Goal: Information Seeking & Learning: Learn about a topic

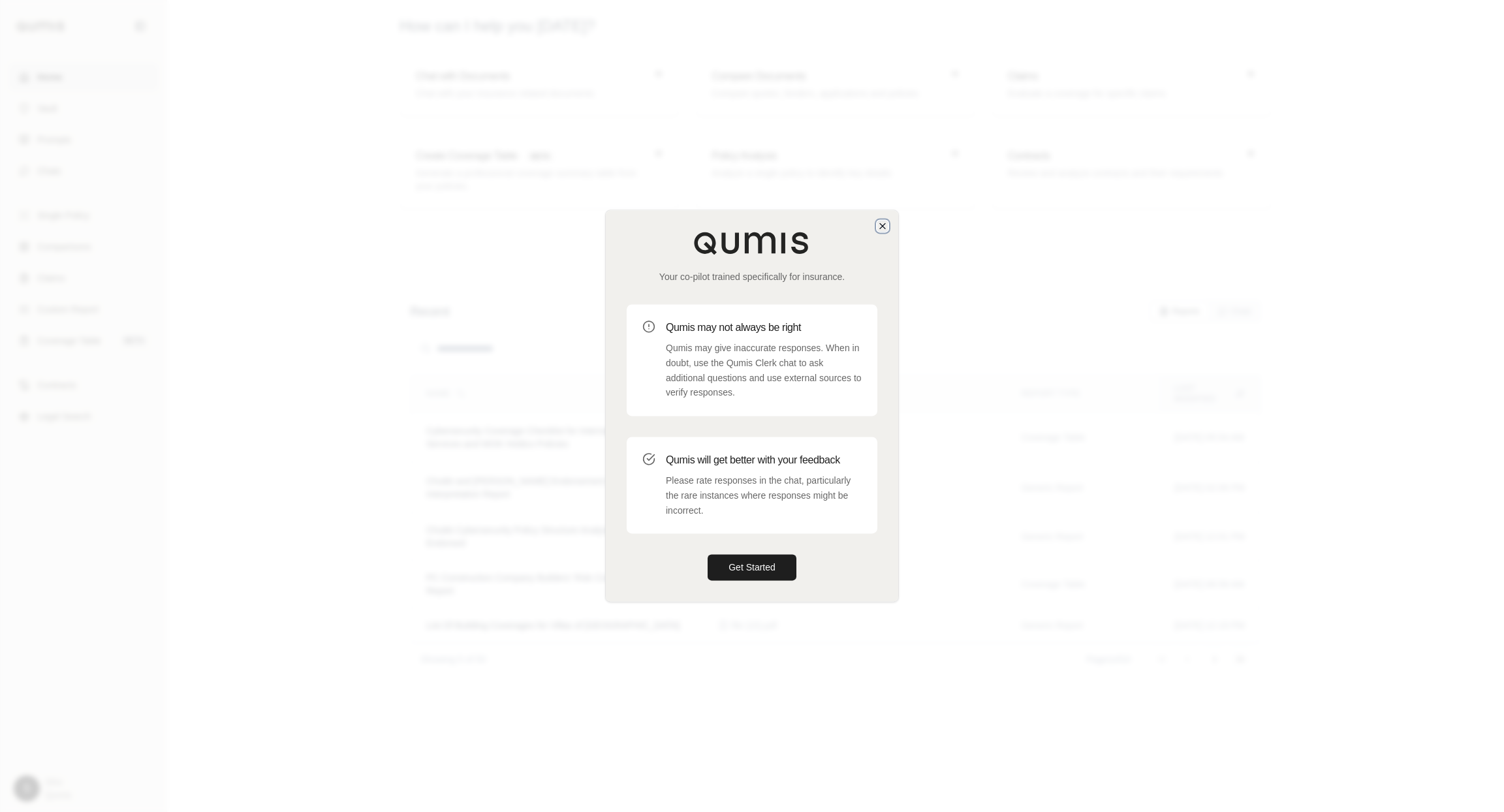
click at [879, 224] on icon "button" at bounding box center [882, 226] width 10 height 10
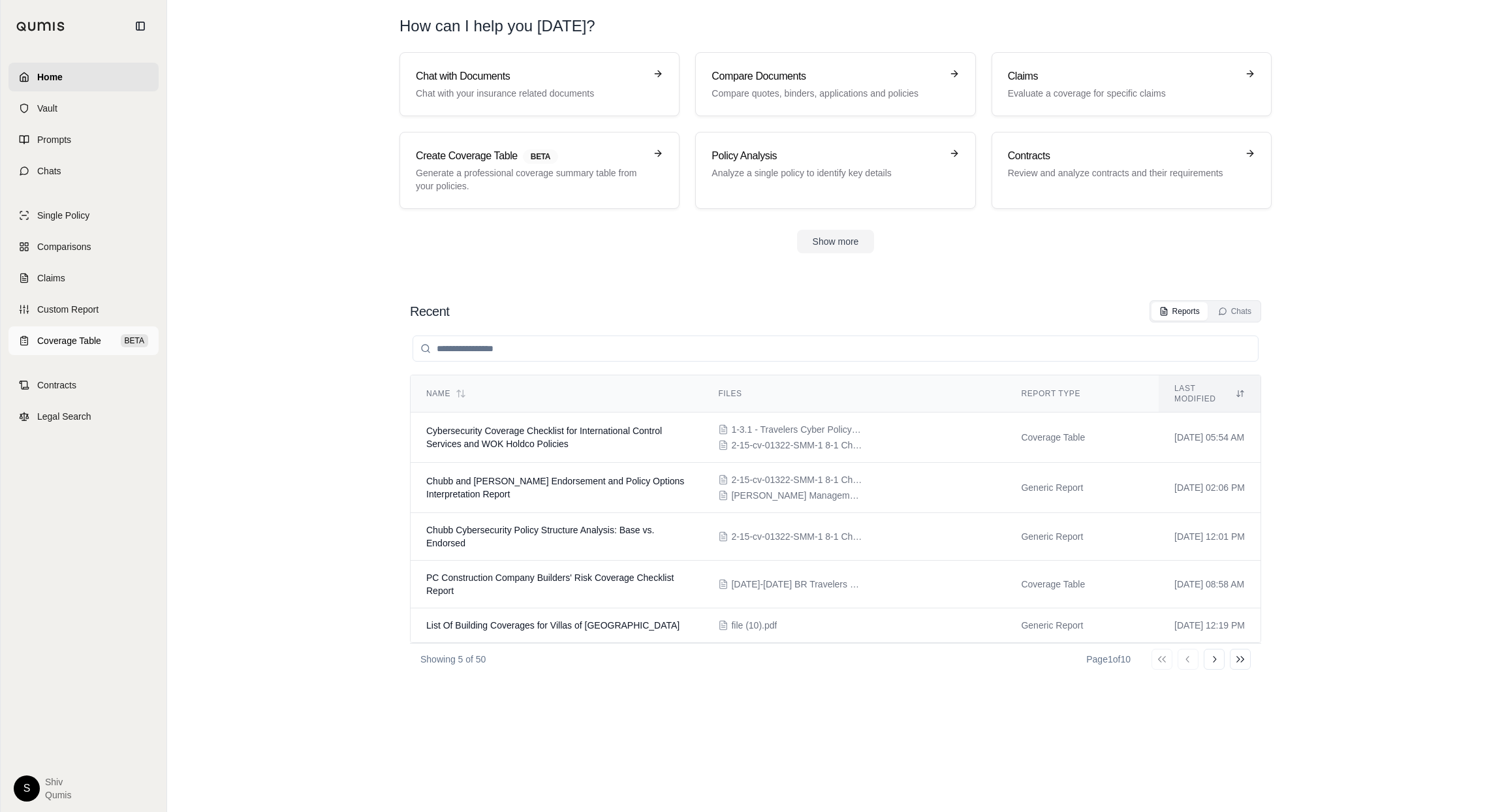
click at [78, 339] on span "Coverage Table" at bounding box center [69, 340] width 64 height 13
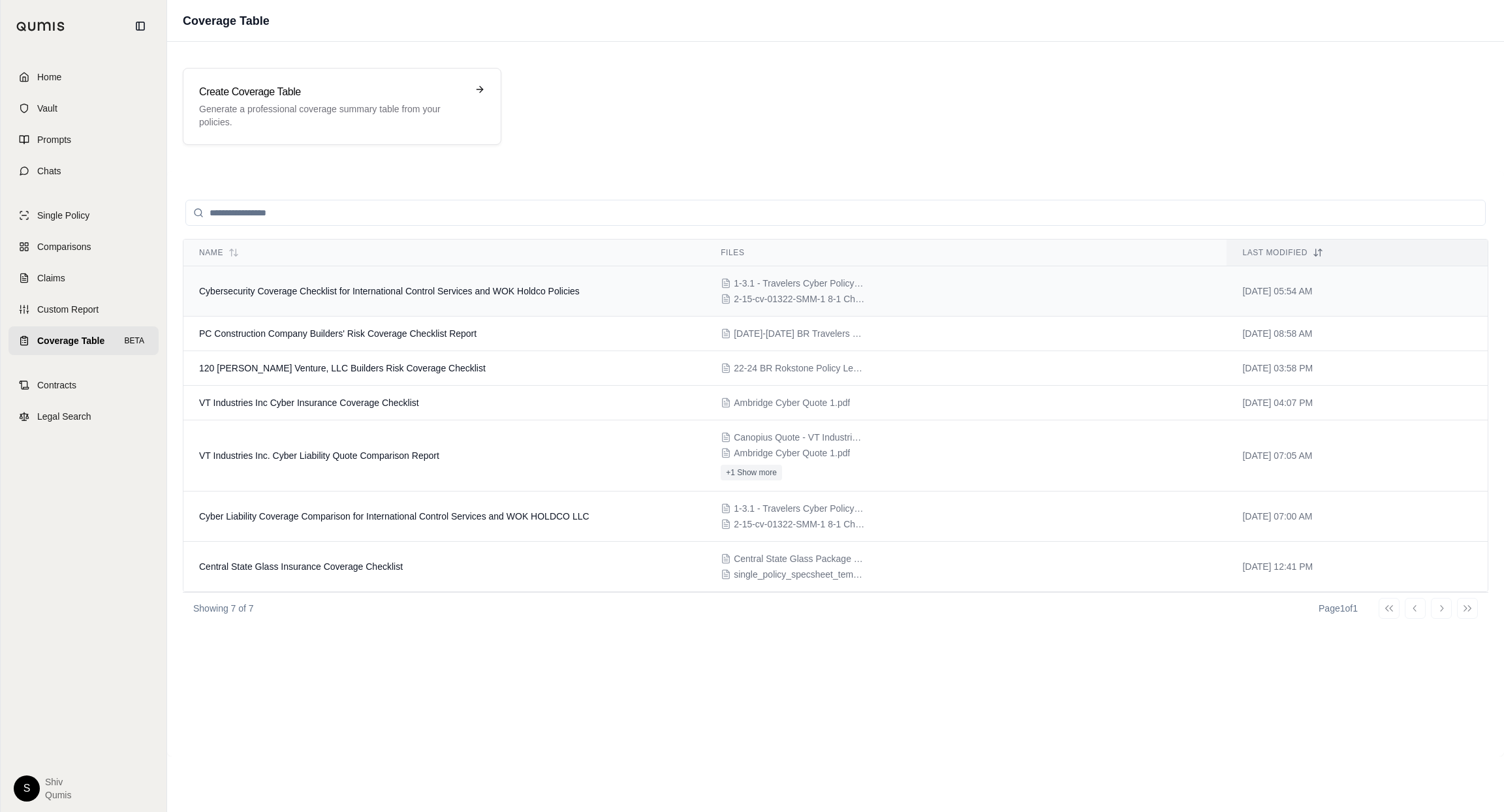
click at [355, 287] on span "Cybersecurity Coverage Checklist for International Control Services and WOK Hol…" at bounding box center [390, 290] width 381 height 10
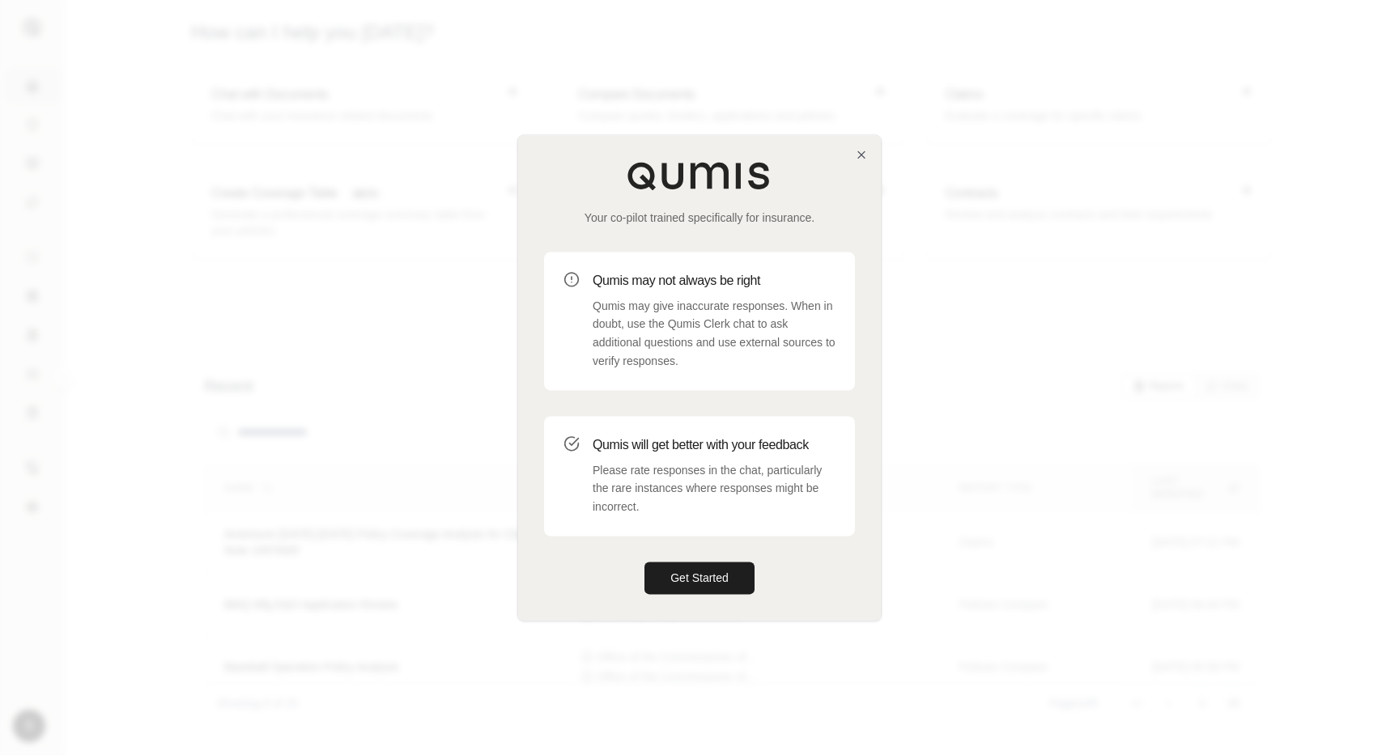
click at [858, 147] on div "Your co-pilot trained specifically for insurance. Qumis may not always be right…" at bounding box center [699, 377] width 363 height 485
click at [858, 154] on icon "button" at bounding box center [861, 154] width 13 height 13
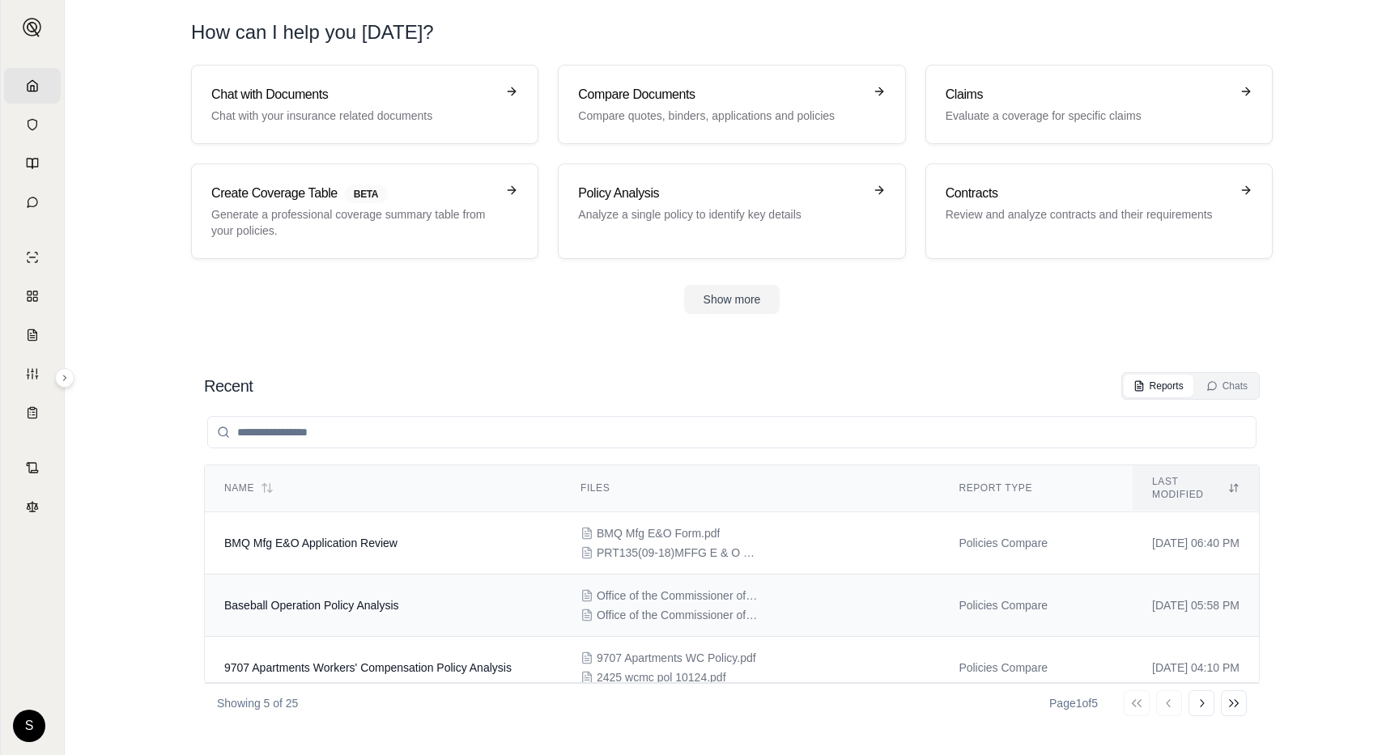
scroll to position [60, 0]
click at [393, 538] on span "BMQ Mfg E&O Application Review" at bounding box center [310, 544] width 173 height 13
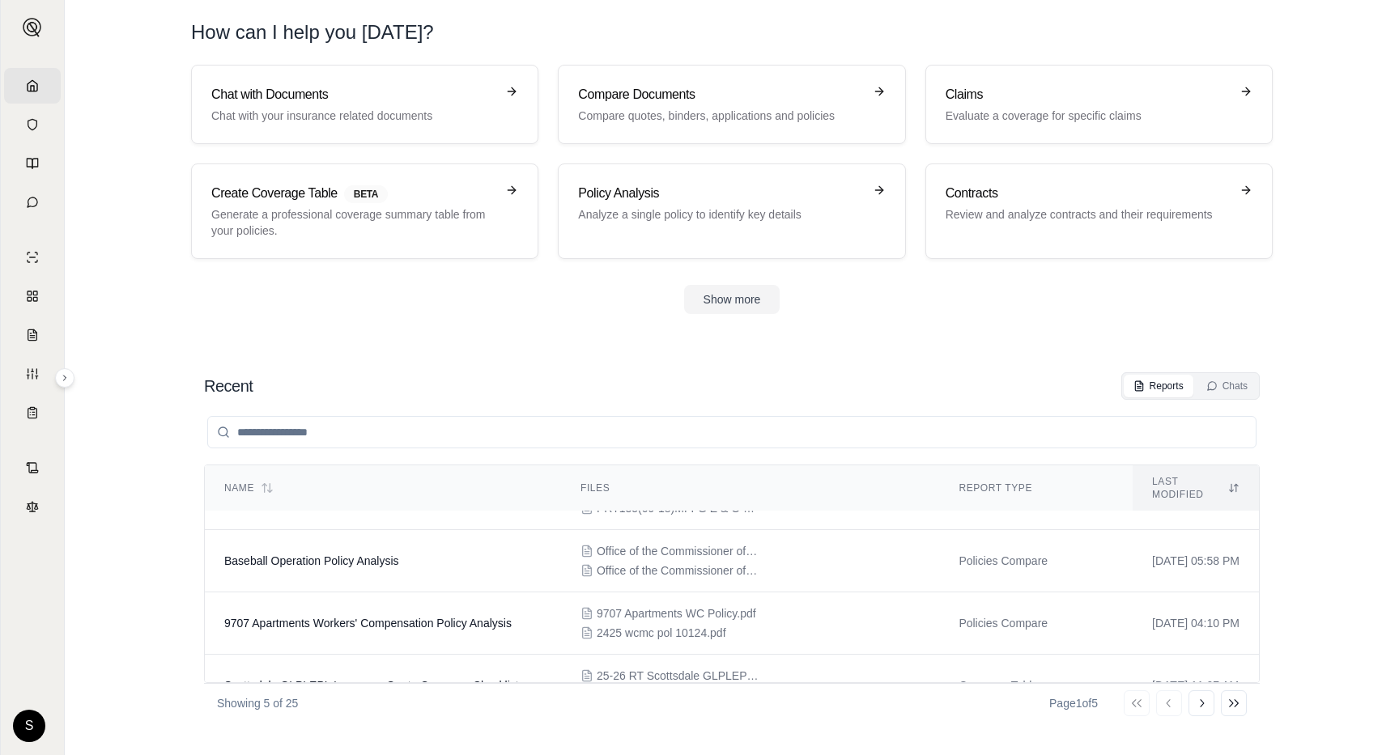
scroll to position [127, 0]
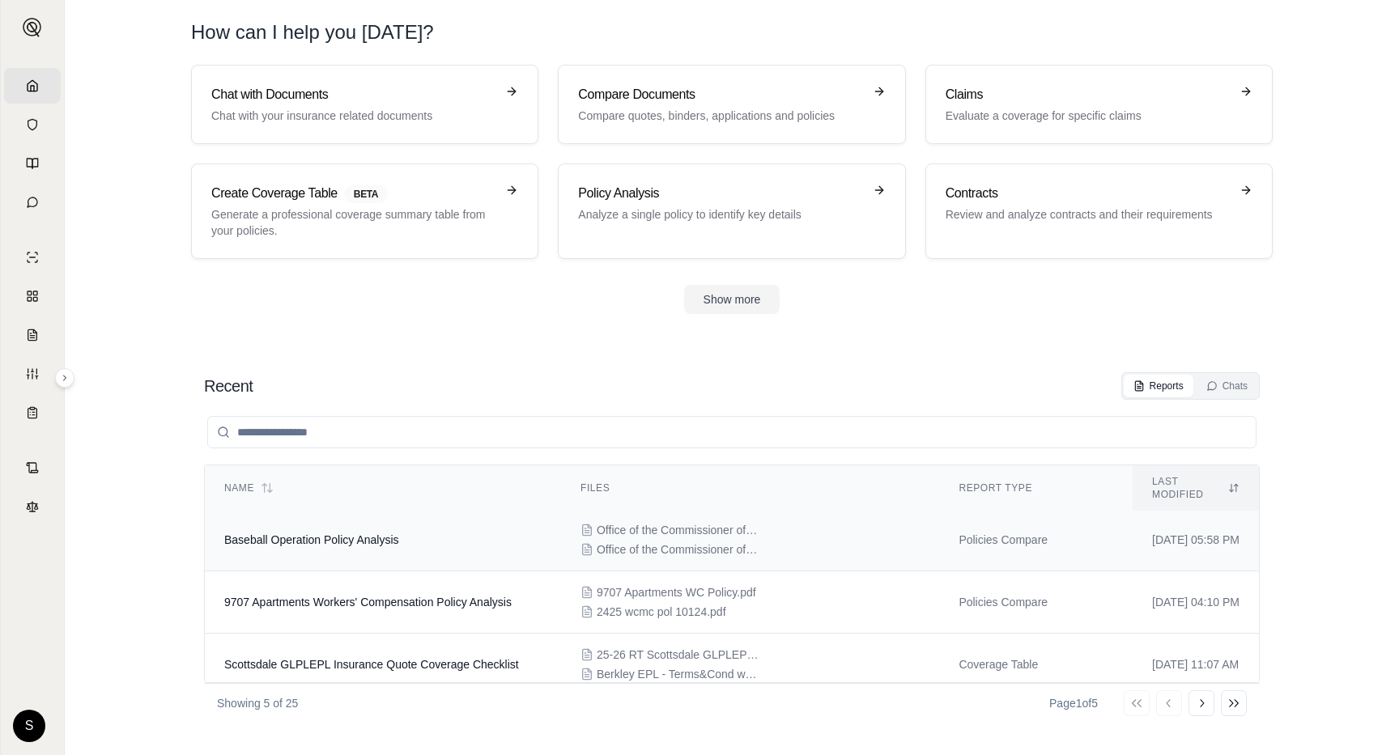
click at [378, 548] on td "Baseball Operation Policy Analysis" at bounding box center [383, 540] width 356 height 62
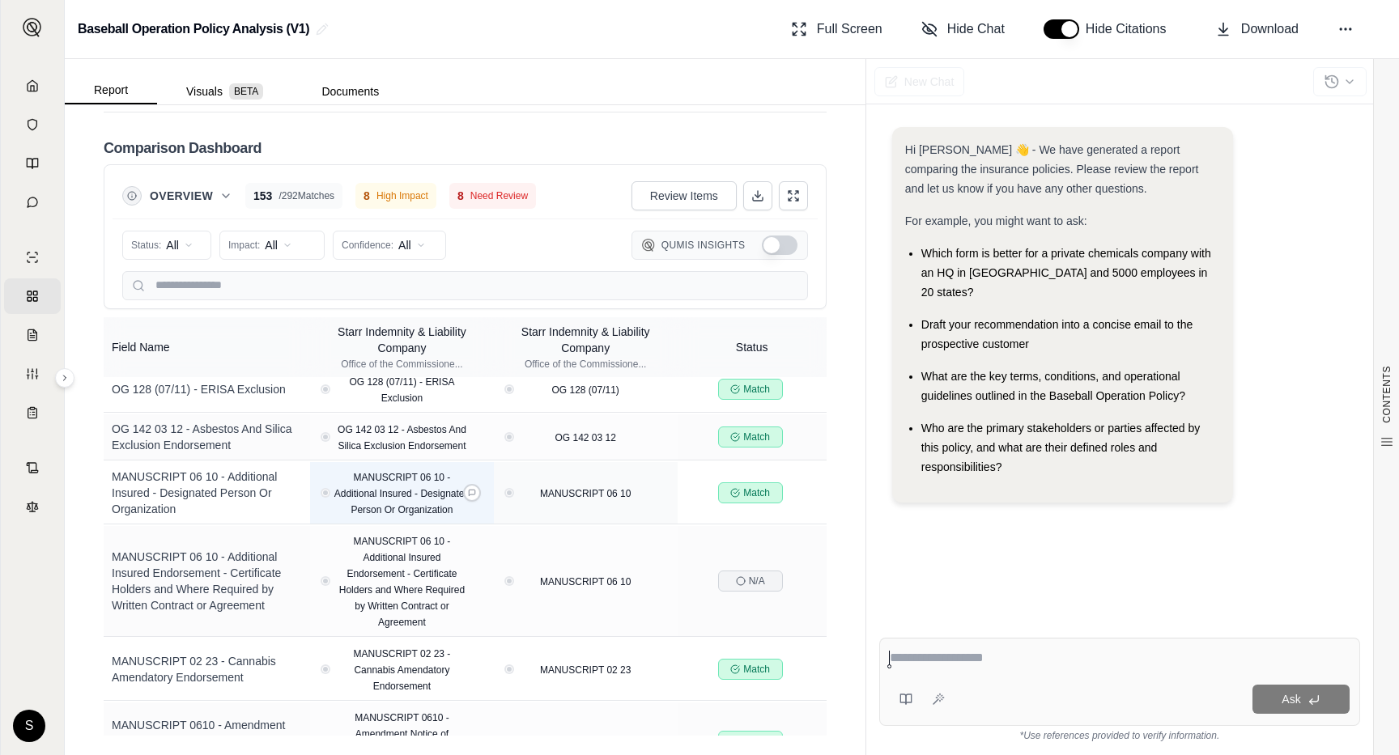
scroll to position [2054, 0]
